Goal: Manage account settings

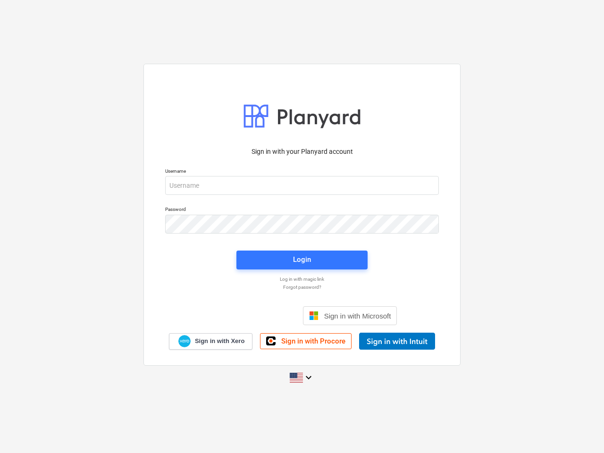
click at [320, 111] on button "Cookies settings" at bounding box center [320, 111] width 73 height 22
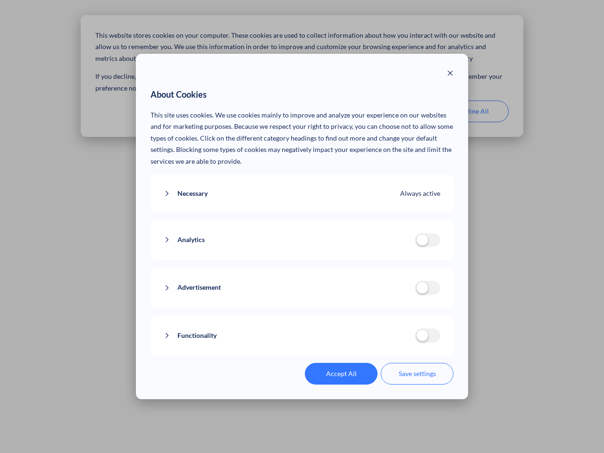
click at [472, 111] on div "About Cookies This site uses cookies. We use cookies mainly to improve and anal…" at bounding box center [302, 226] width 604 height 453
click at [302, 185] on div "Necessary Always active These cookies are necessary for the website to function…" at bounding box center [301, 193] width 303 height 38
click at [302, 224] on div "Analytics analytics cookies disallowed These cookies help us to understand how …" at bounding box center [301, 240] width 303 height 41
click at [302, 260] on div "Analytics analytics cookies disallowed These cookies help us to understand how …" at bounding box center [301, 240] width 303 height 41
click at [350, 315] on div "Functionality functionality cookies disallowed We use a set of cookies that are…" at bounding box center [301, 335] width 303 height 41
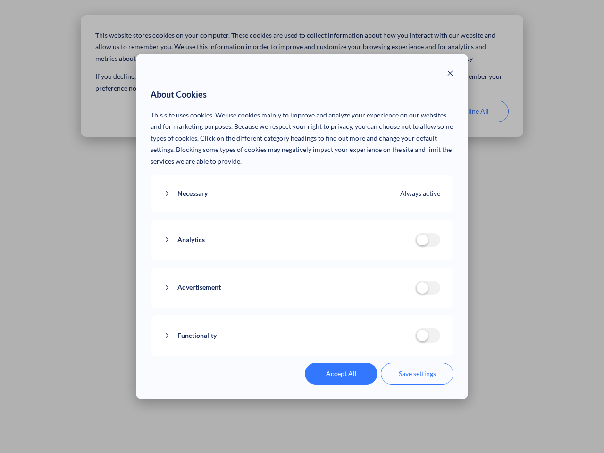
click at [397, 341] on button "Functionality" at bounding box center [289, 336] width 251 height 12
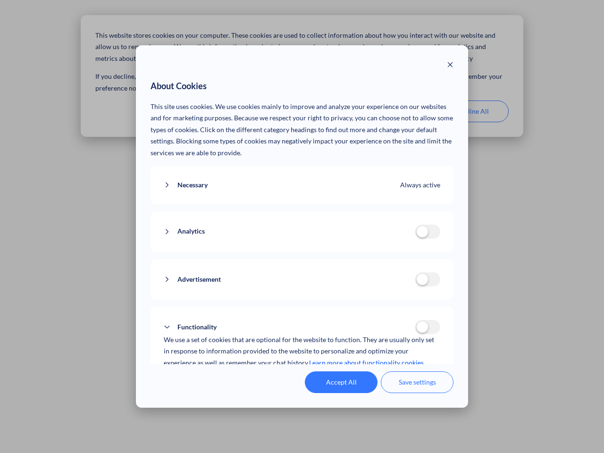
click at [302, 377] on div "Accept All Save settings" at bounding box center [301, 382] width 303 height 22
